Goal: Task Accomplishment & Management: Manage account settings

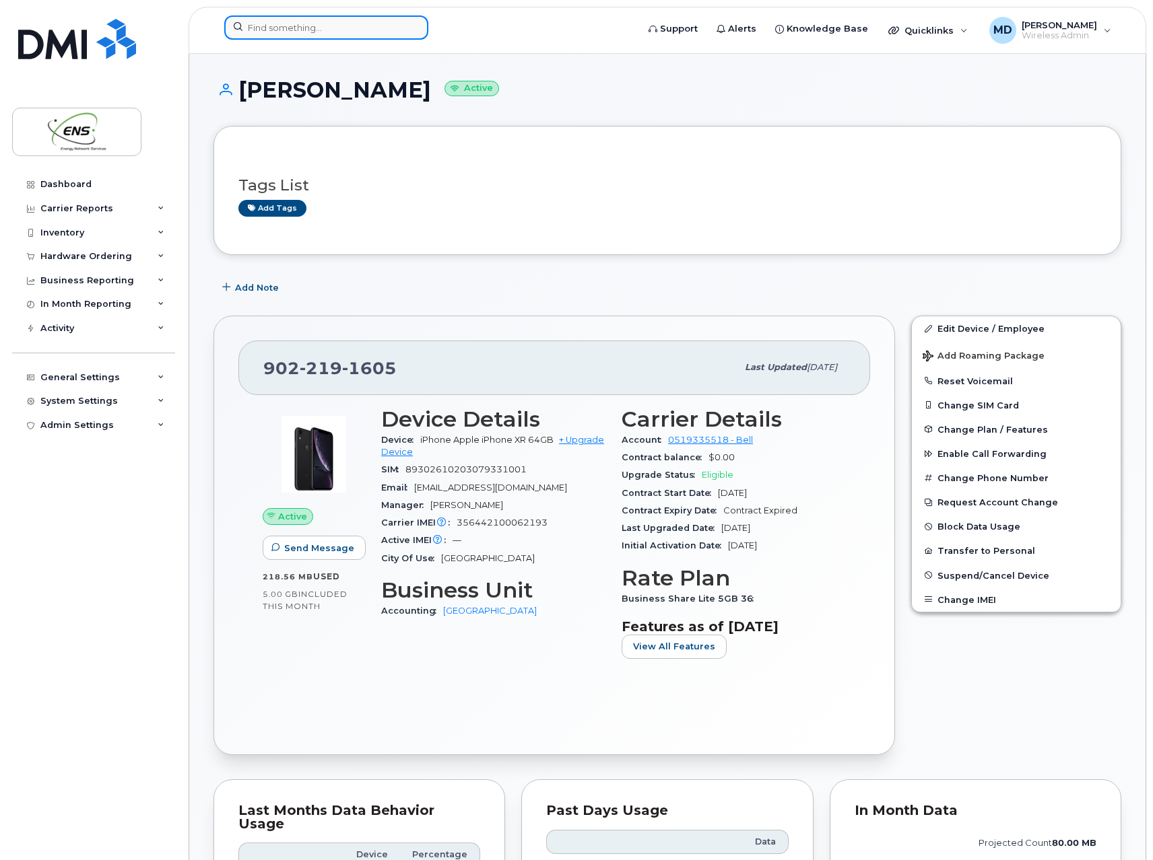
click at [277, 33] on input at bounding box center [326, 27] width 204 height 24
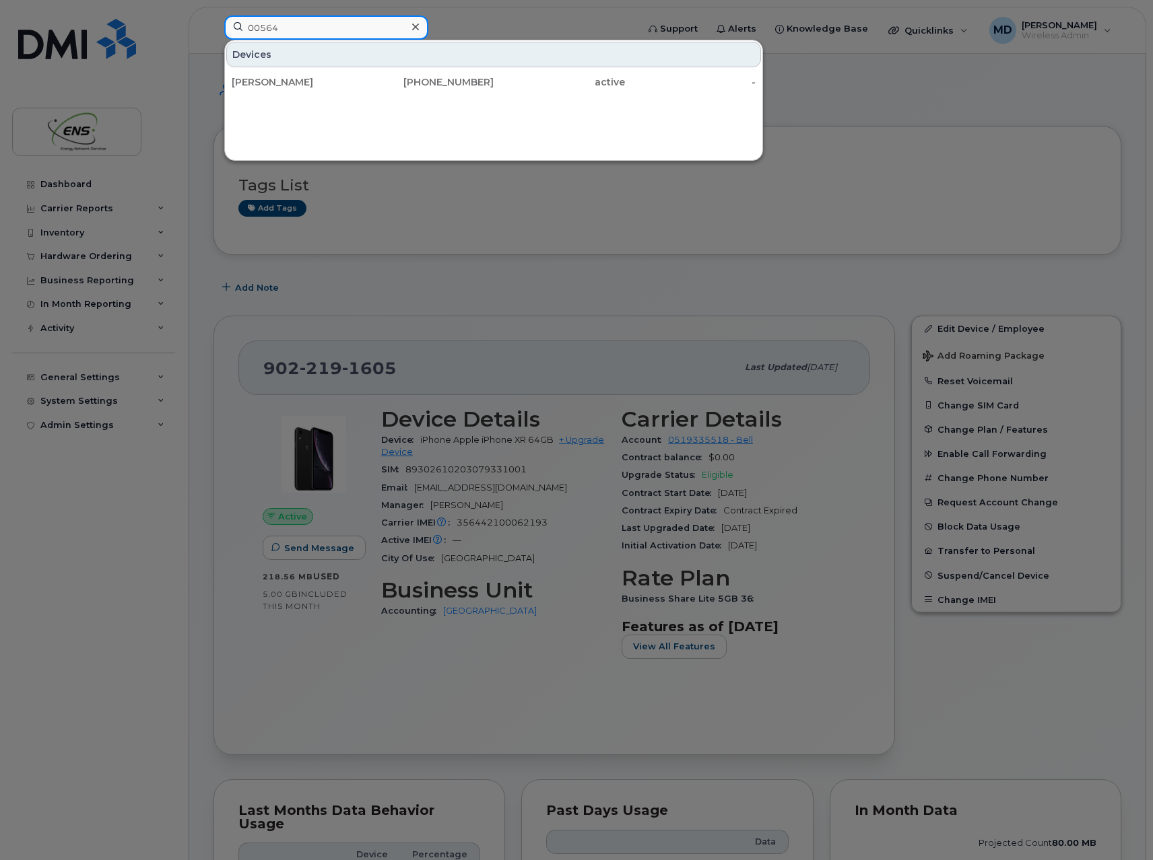
type input "00564"
click at [955, 92] on div at bounding box center [576, 430] width 1153 height 860
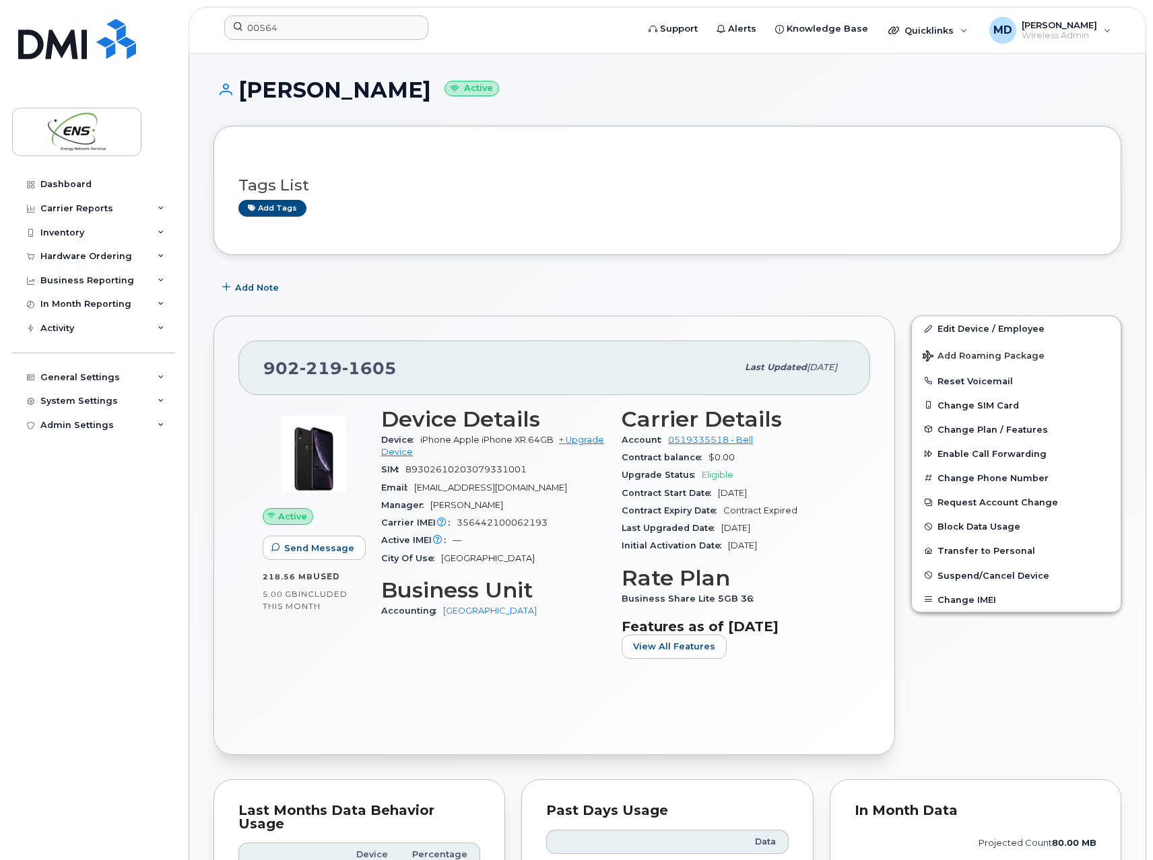
click at [568, 600] on h3 "Business Unit" at bounding box center [493, 590] width 224 height 24
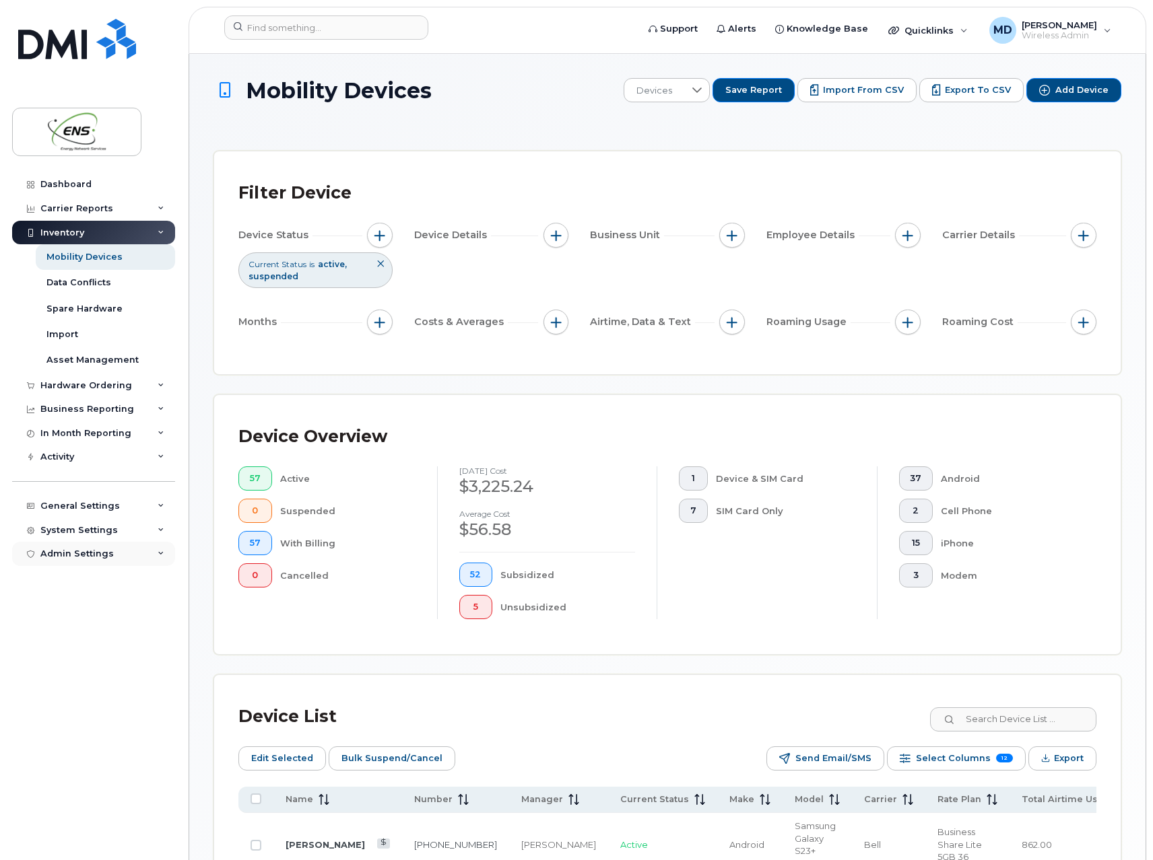
click at [95, 563] on div "Admin Settings" at bounding box center [93, 554] width 163 height 24
click at [81, 633] on div "MDM/UEM Config" at bounding box center [86, 630] width 80 height 12
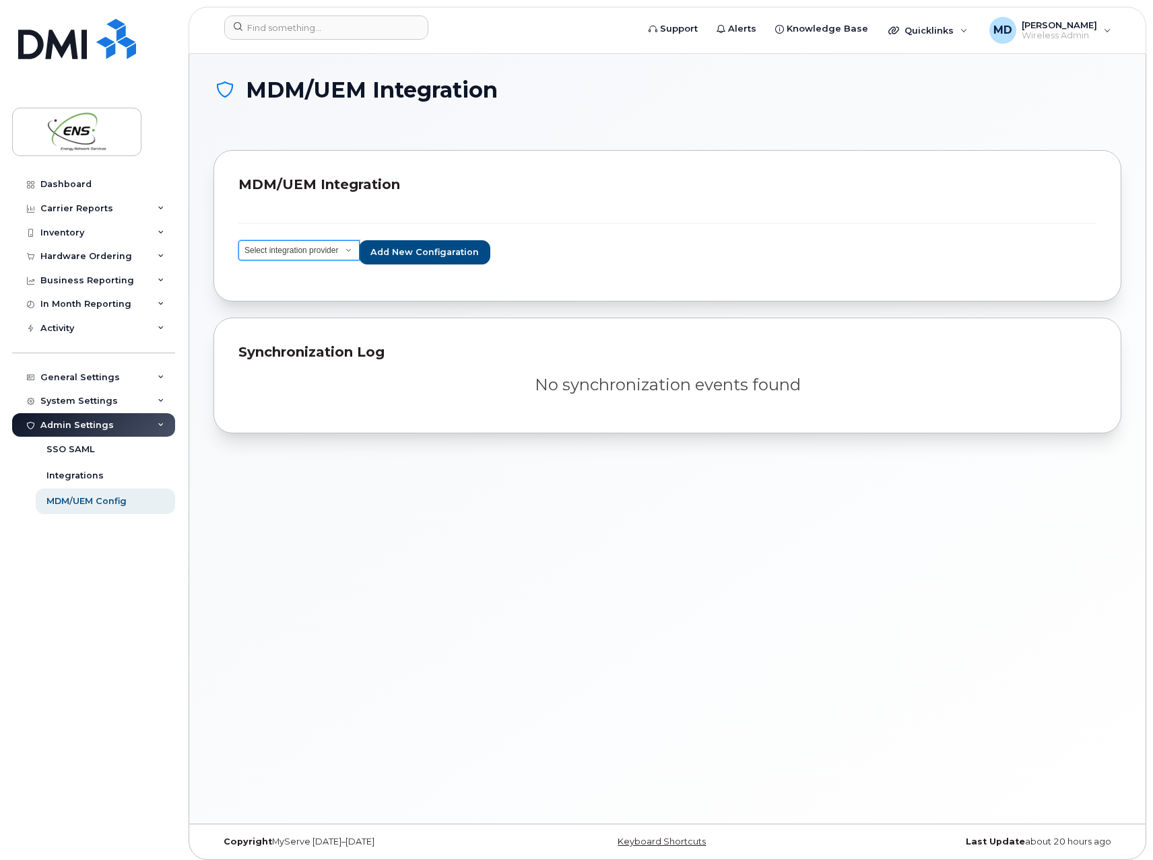
click at [349, 252] on select "Select integration provider IBM MaaS360 VMware AirWatch Microsoft Intune Mirado…" at bounding box center [298, 250] width 121 height 20
select select "ms_intune"
click at [238, 240] on select "Select integration provider IBM MaaS360 VMware AirWatch Microsoft Intune Mirado…" at bounding box center [298, 250] width 121 height 20
click at [76, 480] on div "Integrations" at bounding box center [74, 476] width 57 height 12
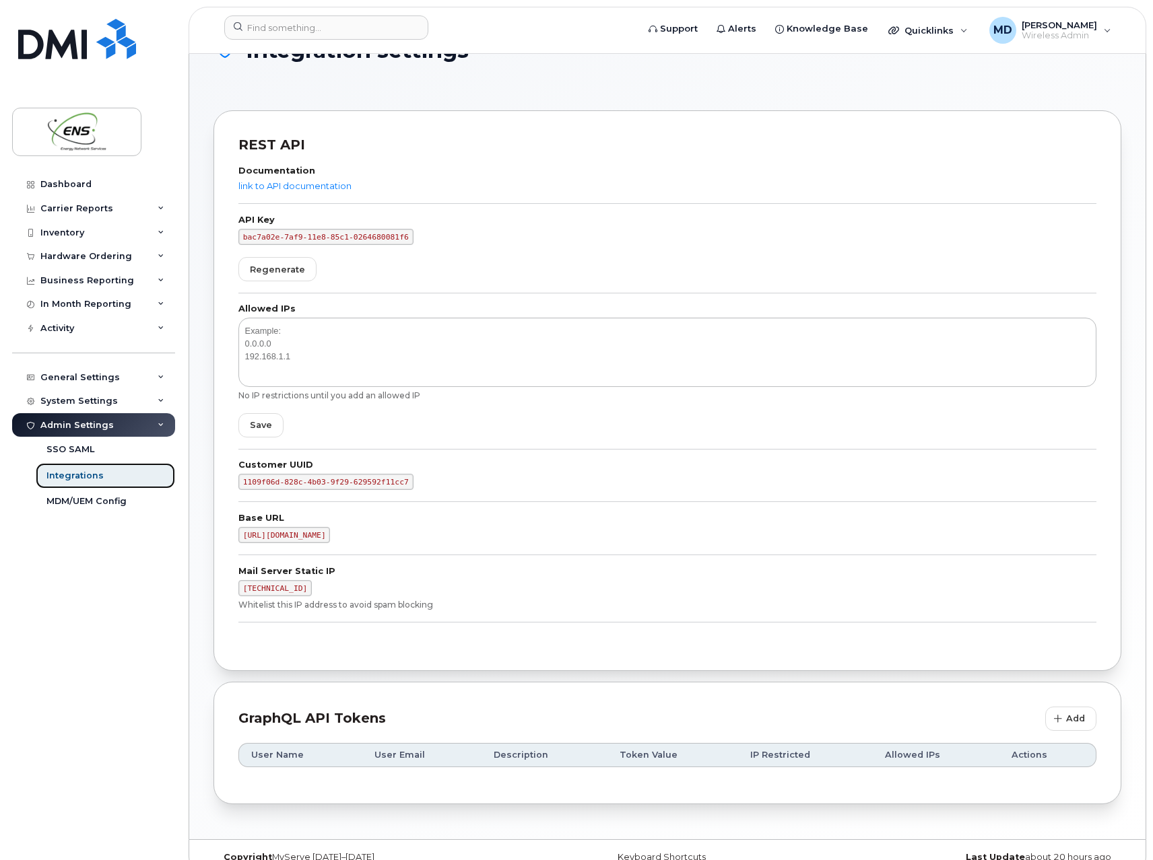
scroll to position [62, 0]
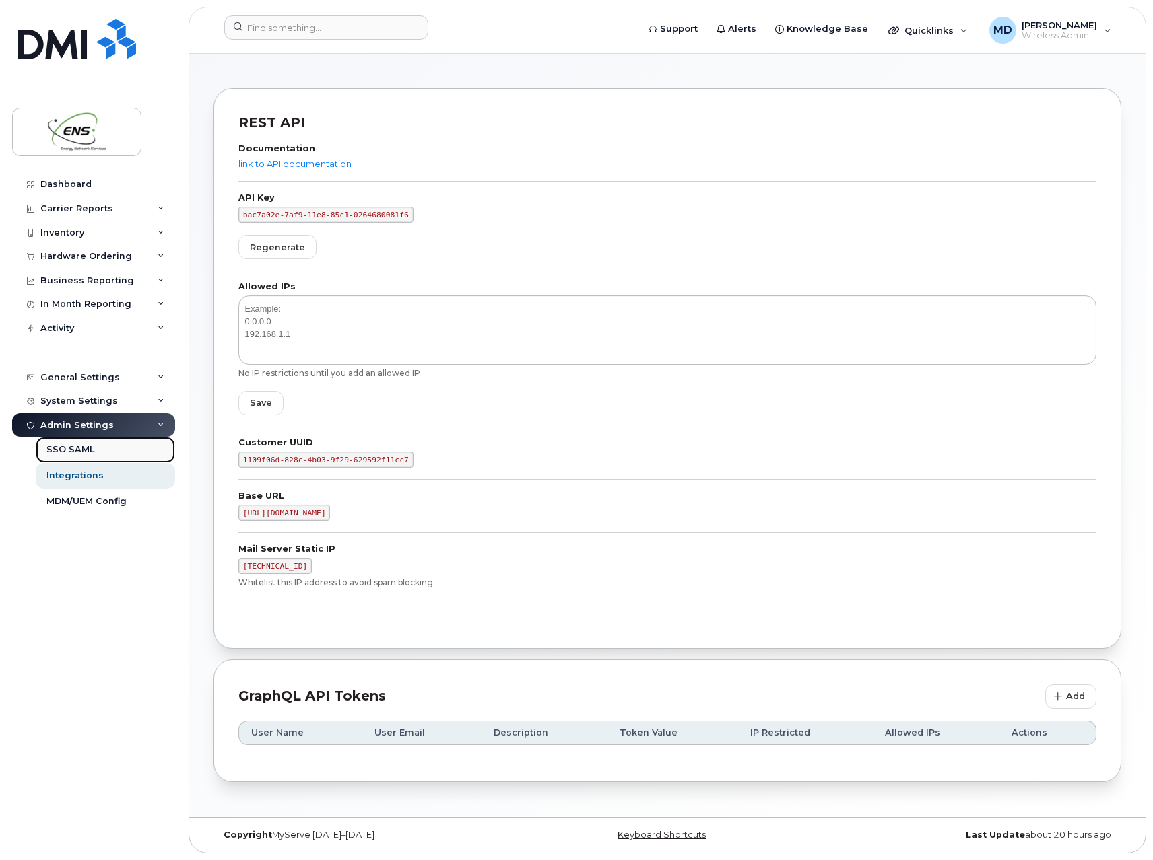
click at [69, 452] on div "SSO SAML" at bounding box center [70, 450] width 48 height 12
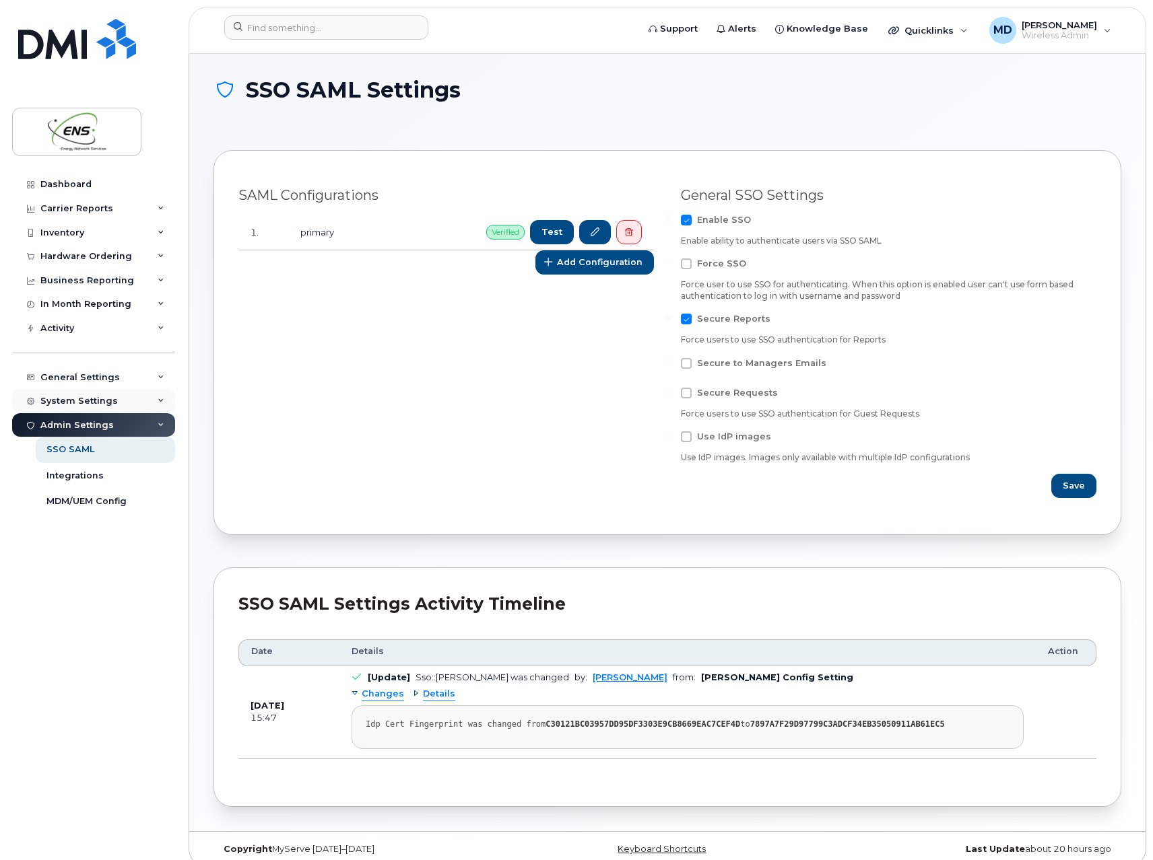
click at [72, 396] on div "System Settings" at bounding box center [78, 401] width 77 height 11
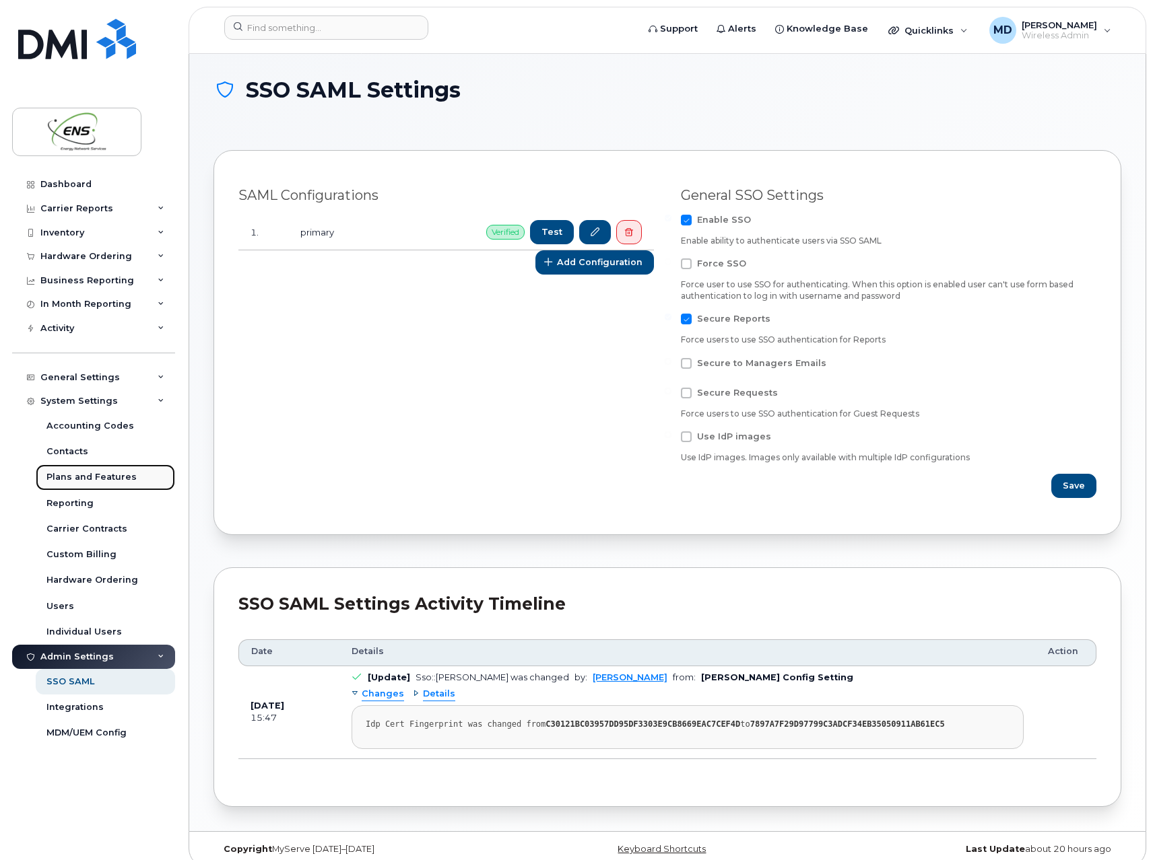
click at [79, 477] on div "Plans and Features" at bounding box center [91, 477] width 90 height 12
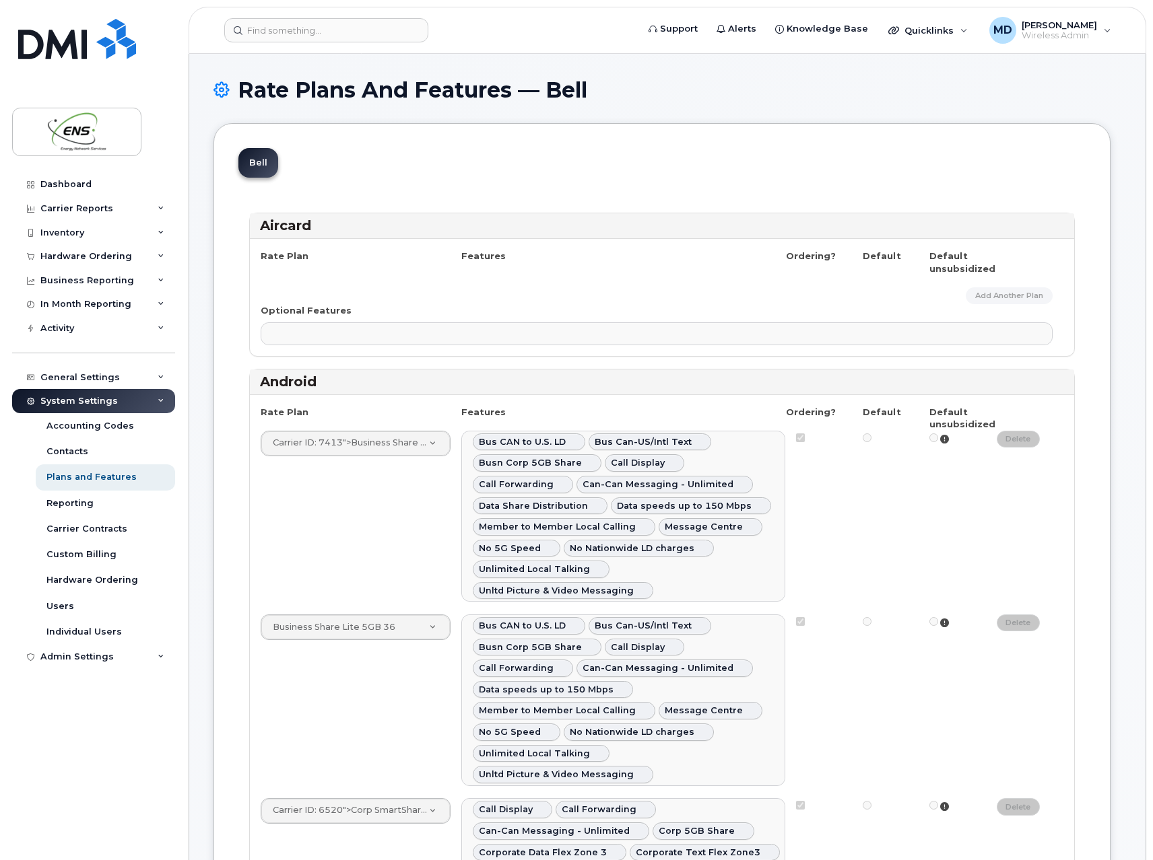
select select
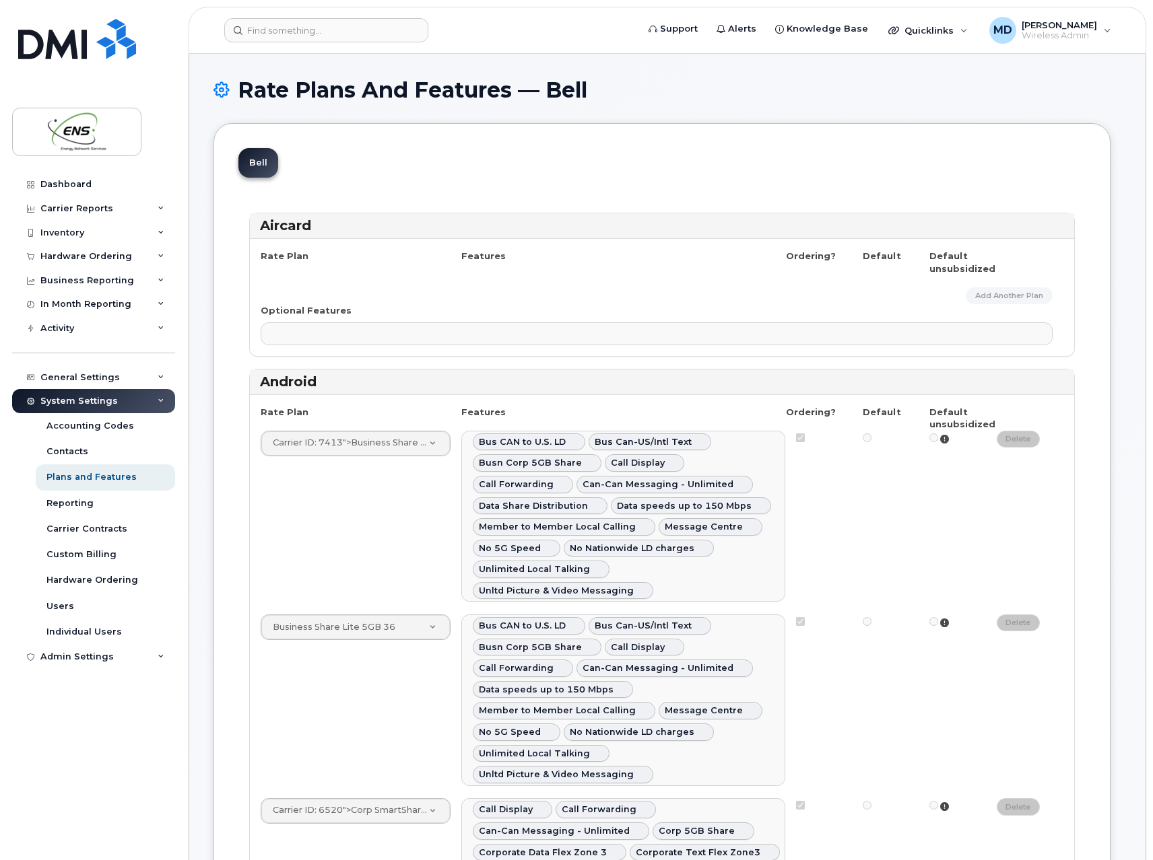
select select
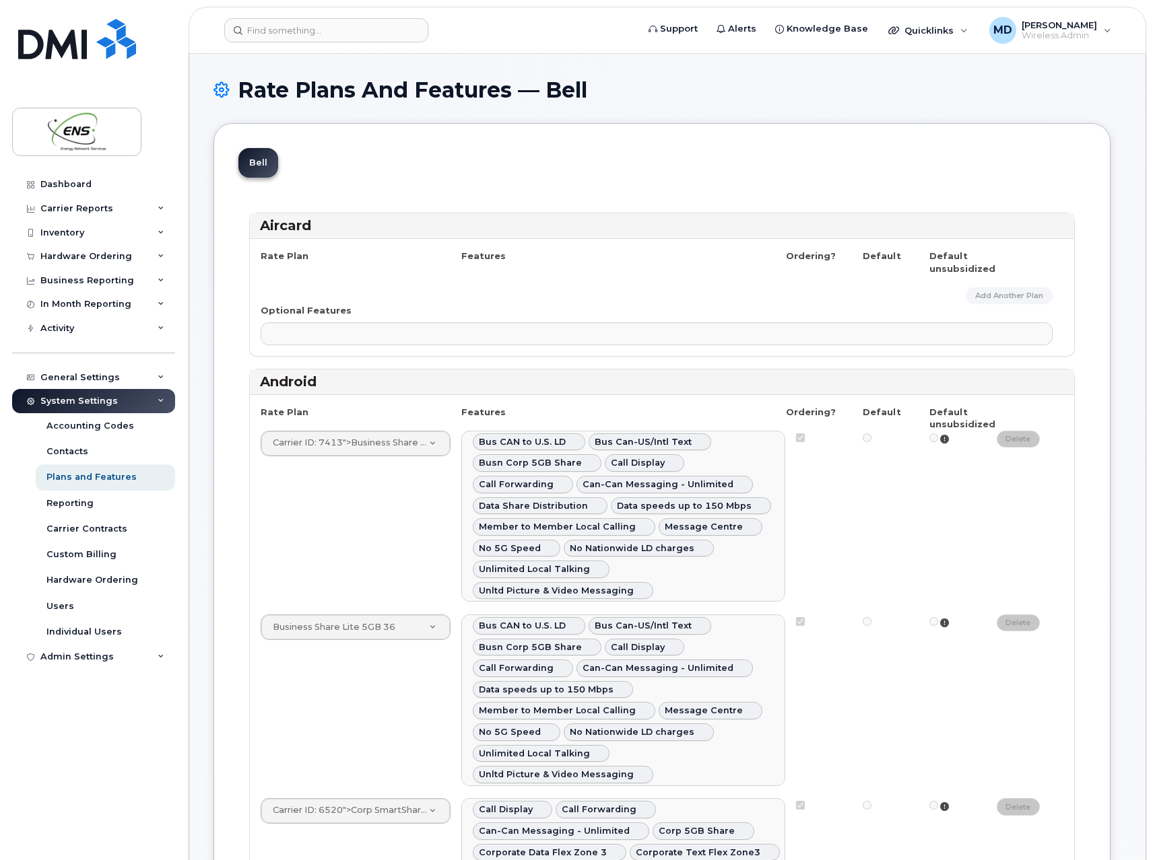
select select
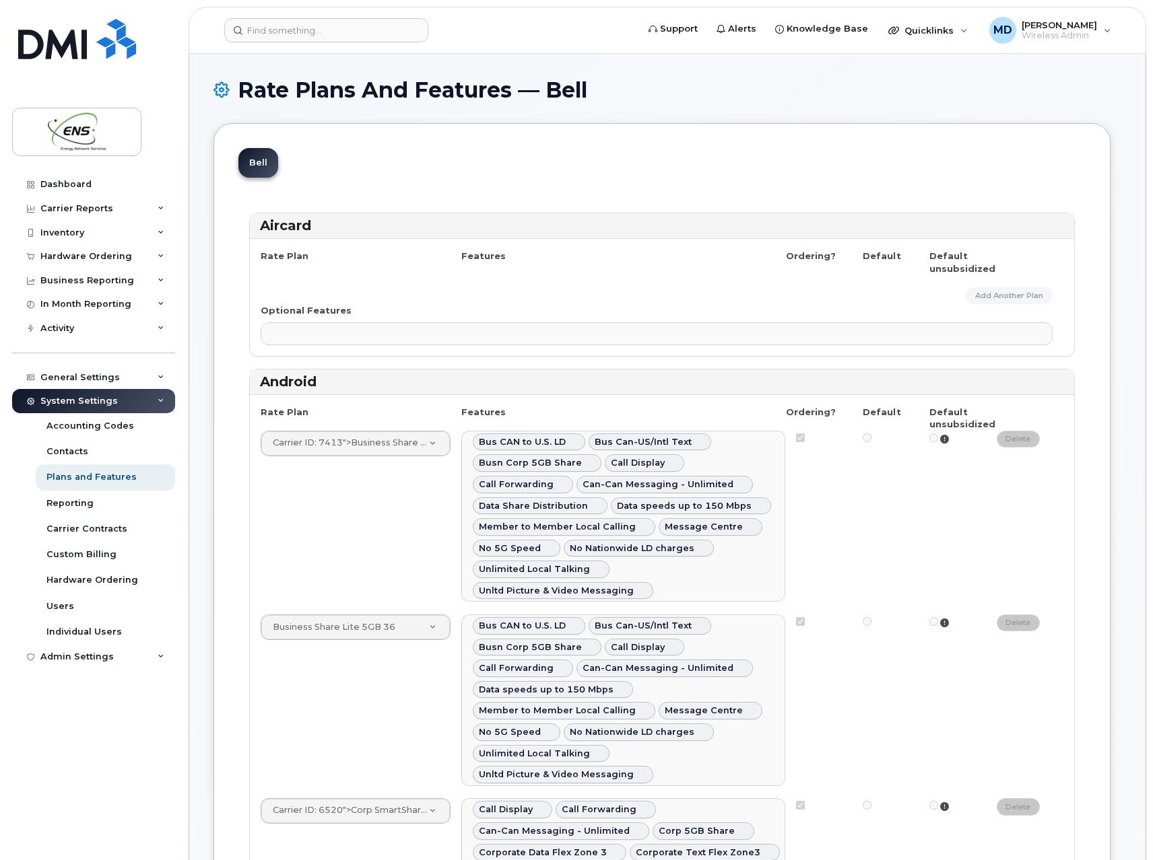
select select
click at [408, 489] on div "Carrier ID: 7413 ">Business Share Lite 5GB Not Approved Carrier ID: 7413 AHS Sm…" at bounding box center [662, 517] width 802 height 172
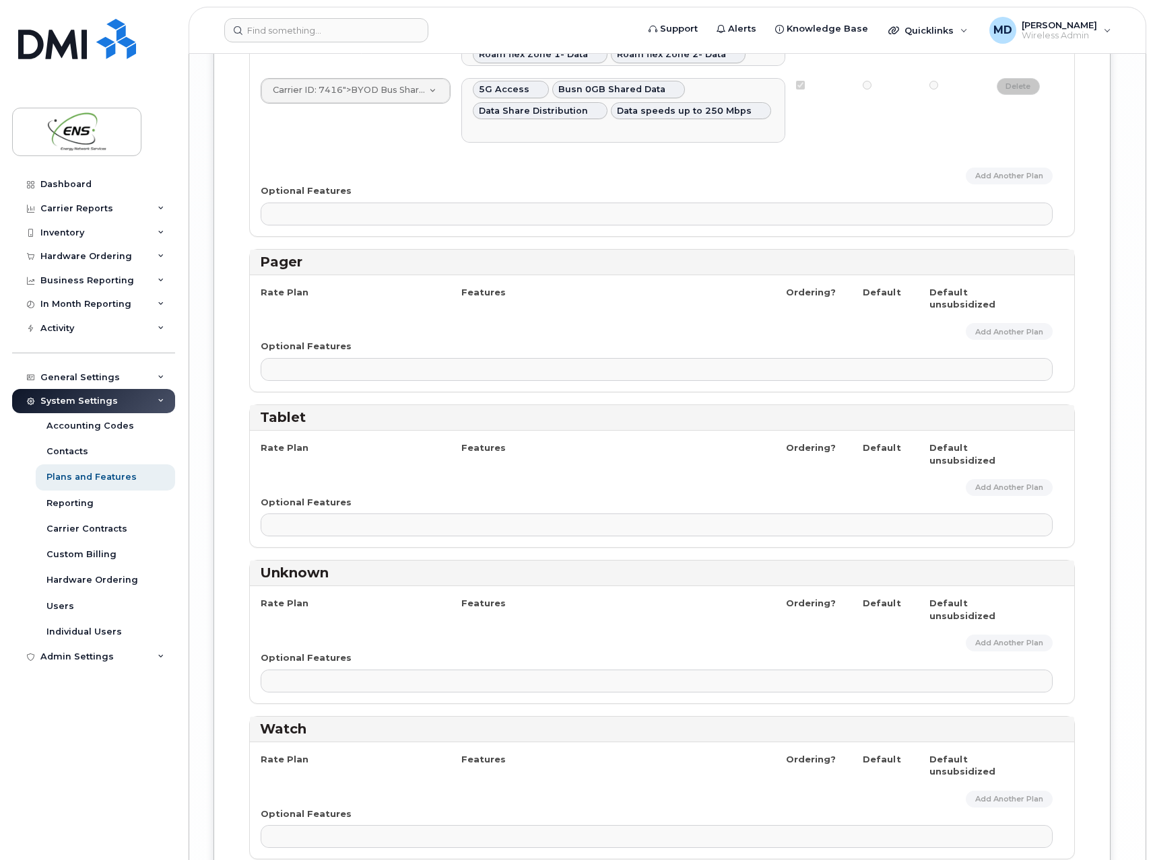
scroll to position [4566, 0]
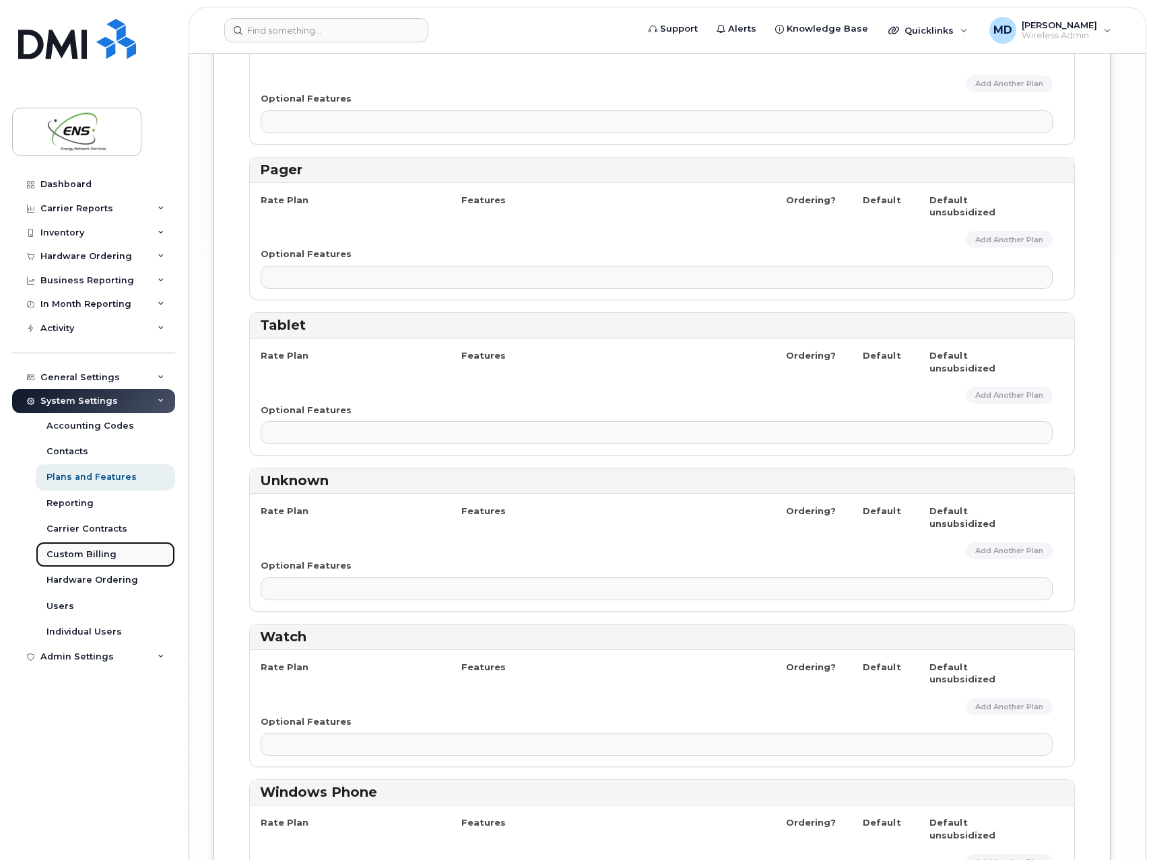
click at [71, 558] on div "Custom Billing" at bounding box center [81, 555] width 70 height 12
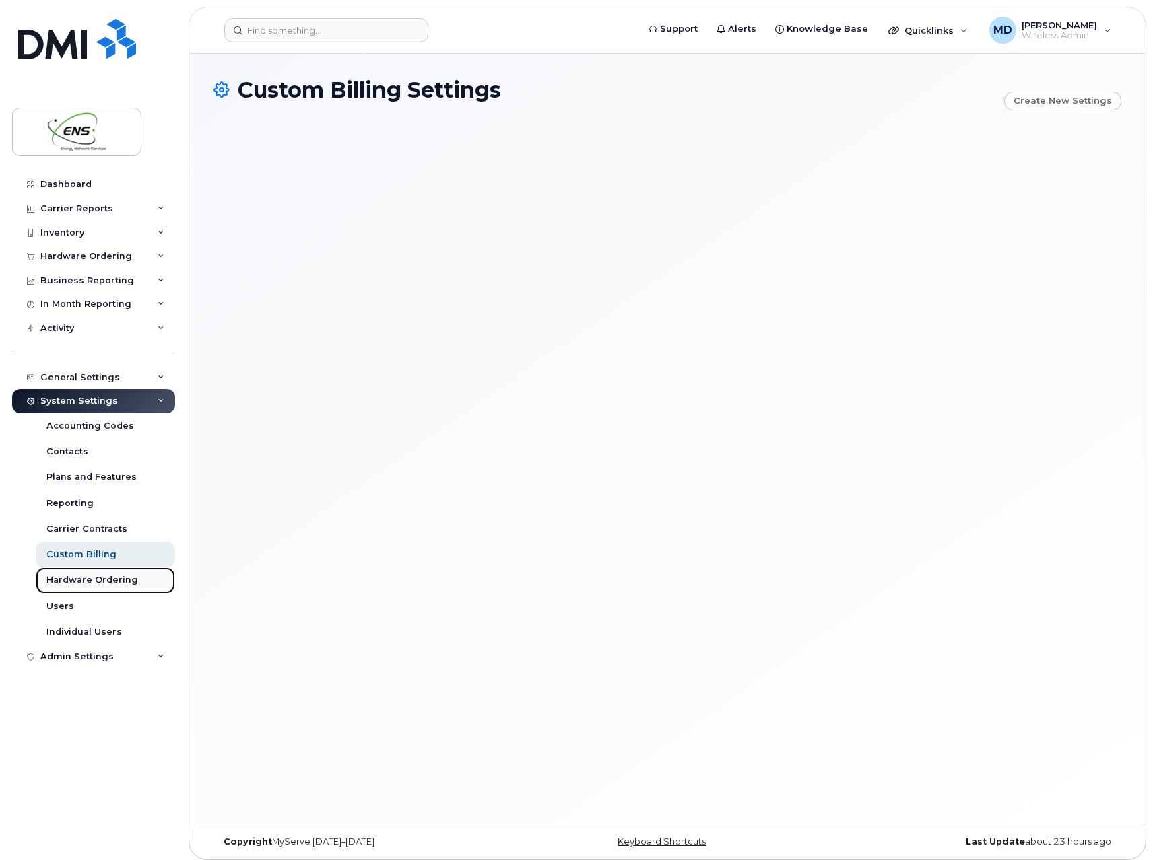
click at [72, 582] on div "Hardware Ordering" at bounding box center [92, 580] width 92 height 12
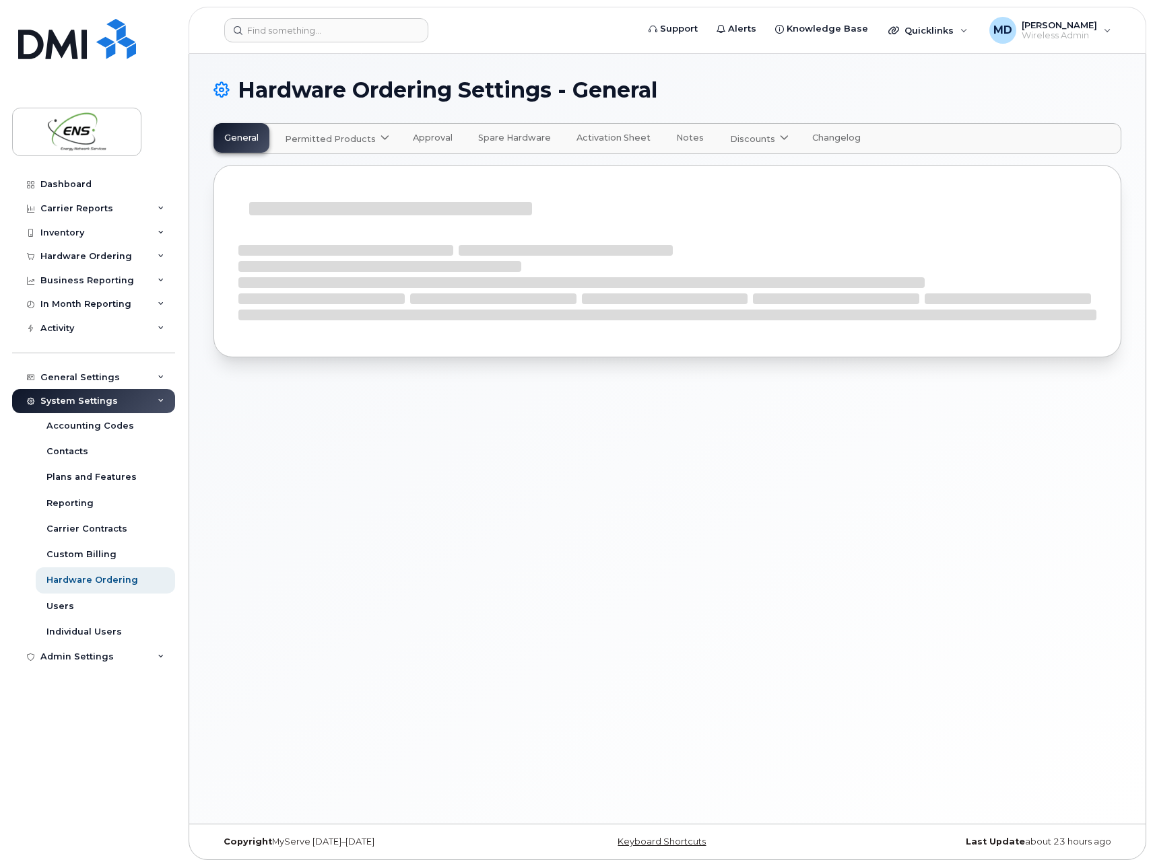
select select "admins"
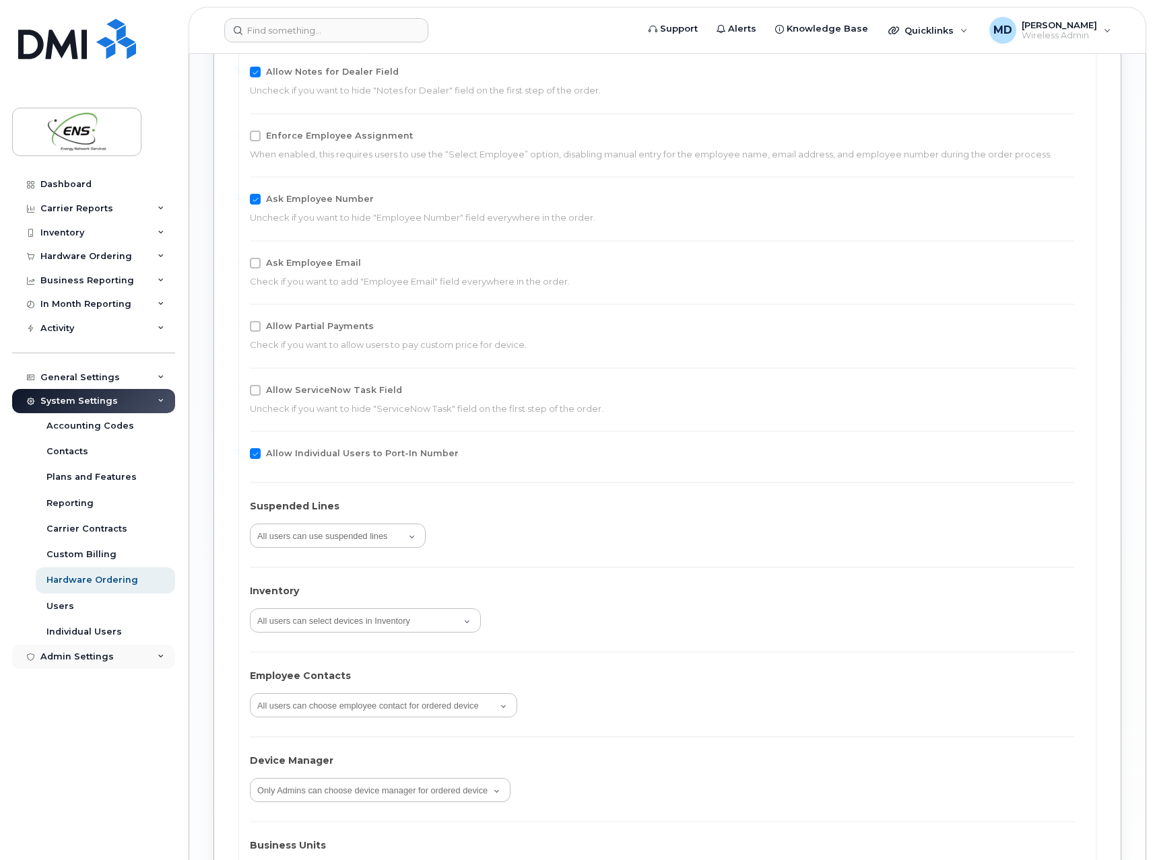
scroll to position [1750, 0]
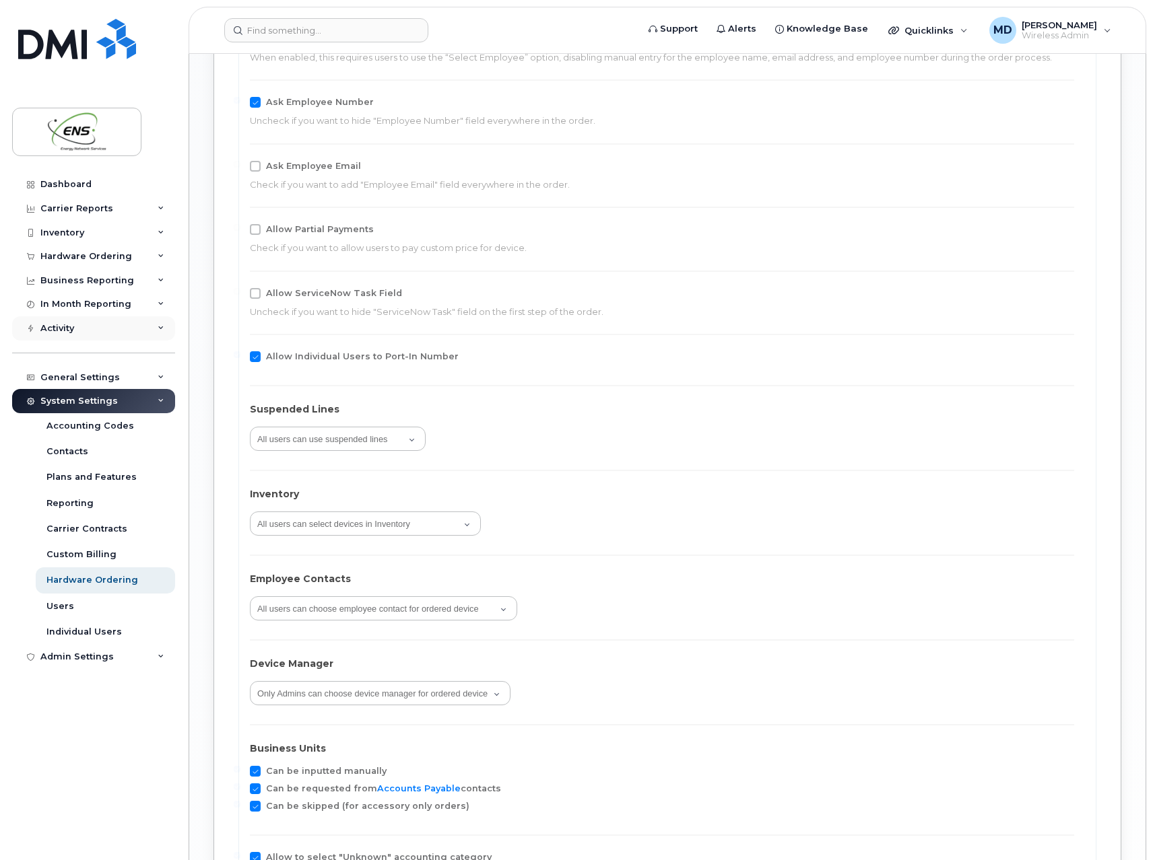
click at [69, 333] on div "Activity" at bounding box center [57, 328] width 34 height 11
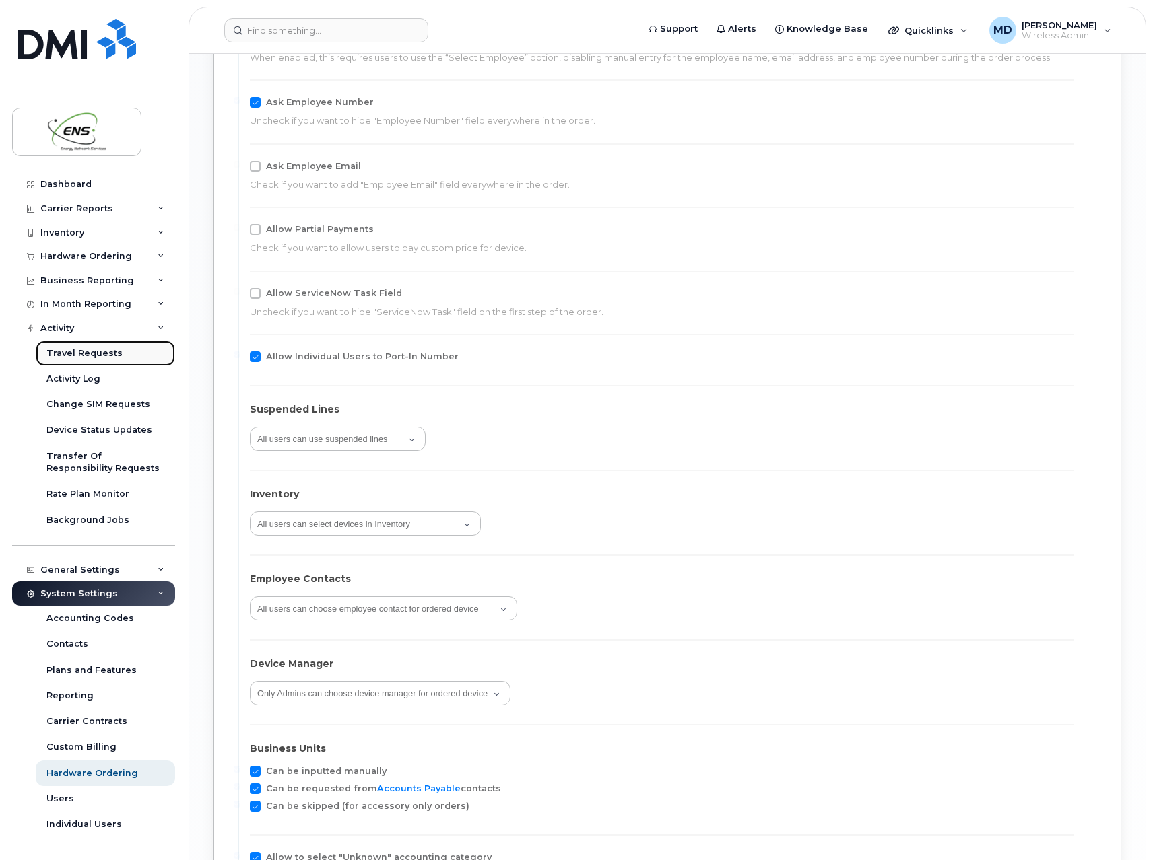
click at [73, 354] on div "Travel Requests" at bounding box center [84, 353] width 76 height 12
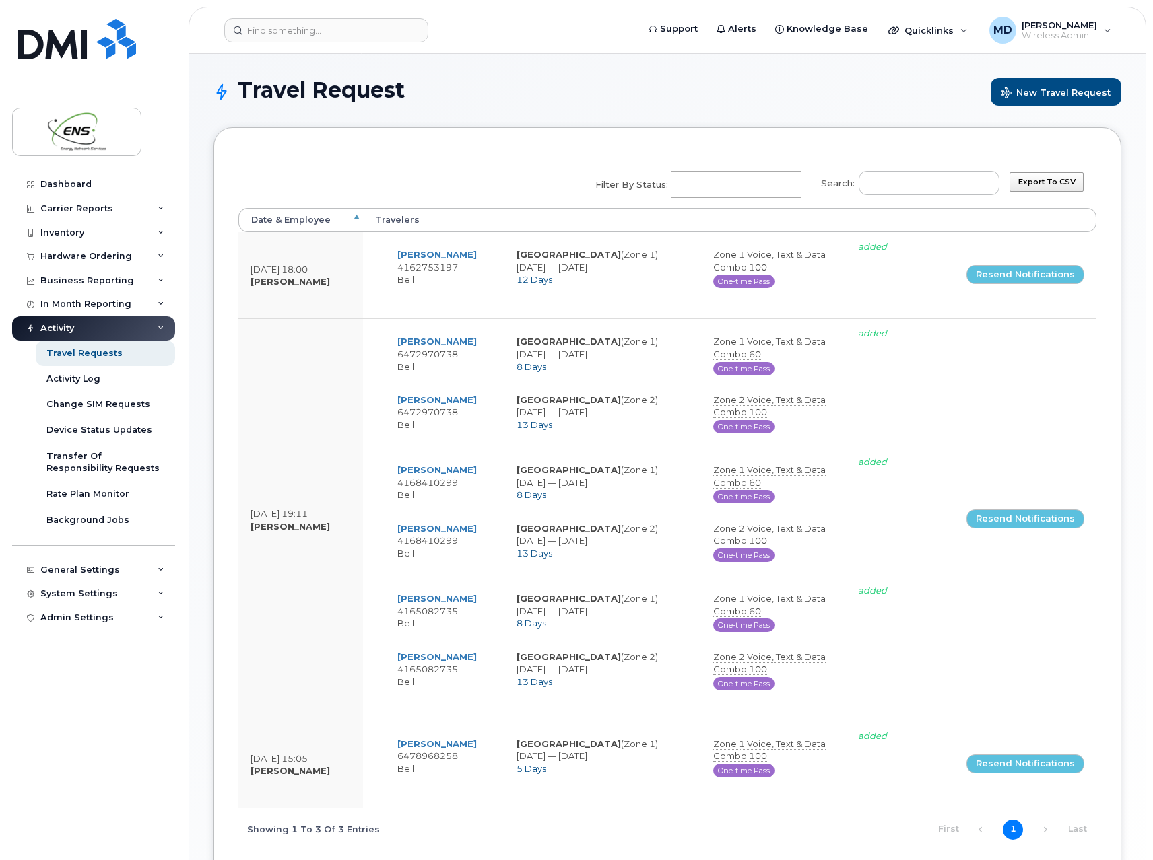
select select
click at [1031, 40] on span "Wireless Admin" at bounding box center [1058, 35] width 75 height 11
click at [837, 77] on div "Travel Request New Travel Request Export to CSV Search: Filter by Status: No ma…" at bounding box center [667, 495] width 956 height 883
